Goal: Find specific page/section: Find specific page/section

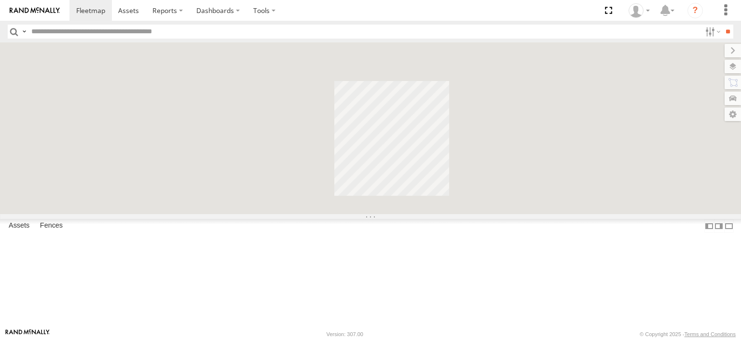
click at [118, 35] on input "text" at bounding box center [363, 32] width 673 height 14
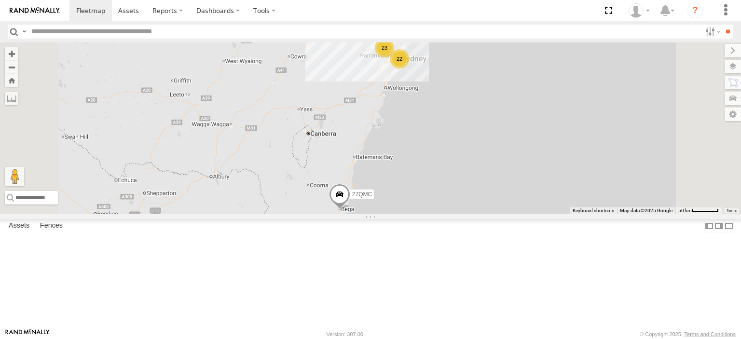
click at [0, 0] on div "13 QMC-Spare" at bounding box center [0, 0] width 0 height 0
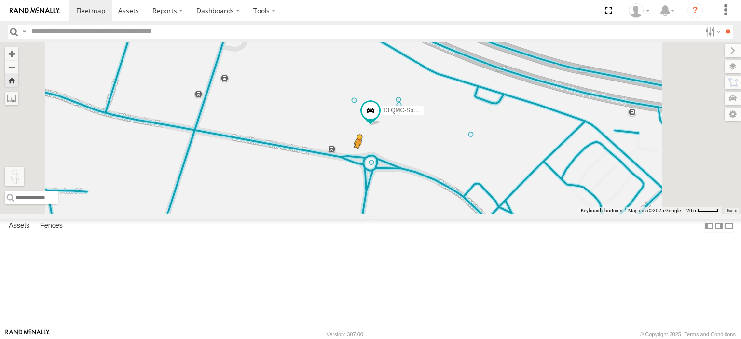
drag, startPoint x: 258, startPoint y: 293, endPoint x: 482, endPoint y: 213, distance: 237.2
click at [482, 213] on div "13 QMC-Spare To activate drag with keyboard, press Alt + Enter. Once in keyboar…" at bounding box center [370, 128] width 741 height 172
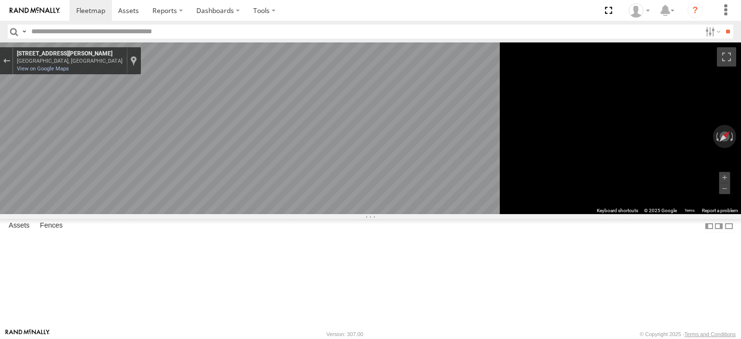
click at [202, 141] on main "← Move left → Move right ↑ Move up ↓ Move down + Zoom in - Zoom out Home Jump l…" at bounding box center [370, 185] width 741 height 286
click at [0, 0] on div "23QMC Paul" at bounding box center [0, 0] width 0 height 0
click at [0, 0] on span at bounding box center [0, 0] width 0 height 0
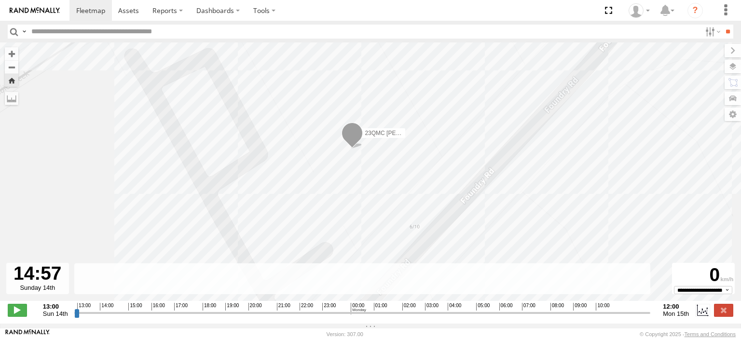
drag, startPoint x: 77, startPoint y: 320, endPoint x: 123, endPoint y: 300, distance: 50.8
type input "**********"
click at [123, 308] on input "range" at bounding box center [362, 312] width 576 height 9
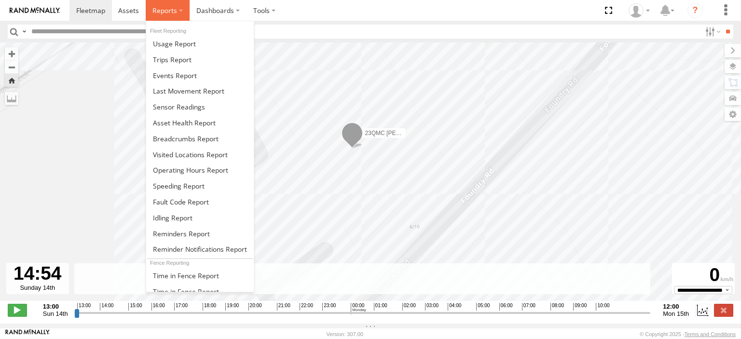
click at [163, 11] on span at bounding box center [164, 10] width 25 height 9
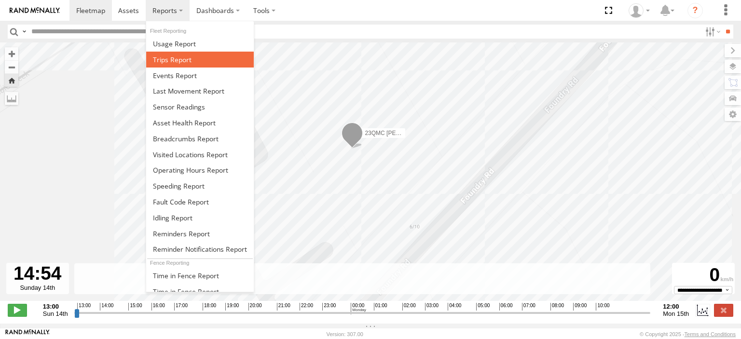
click at [189, 63] on span at bounding box center [172, 59] width 39 height 9
